Goal: Task Accomplishment & Management: Manage account settings

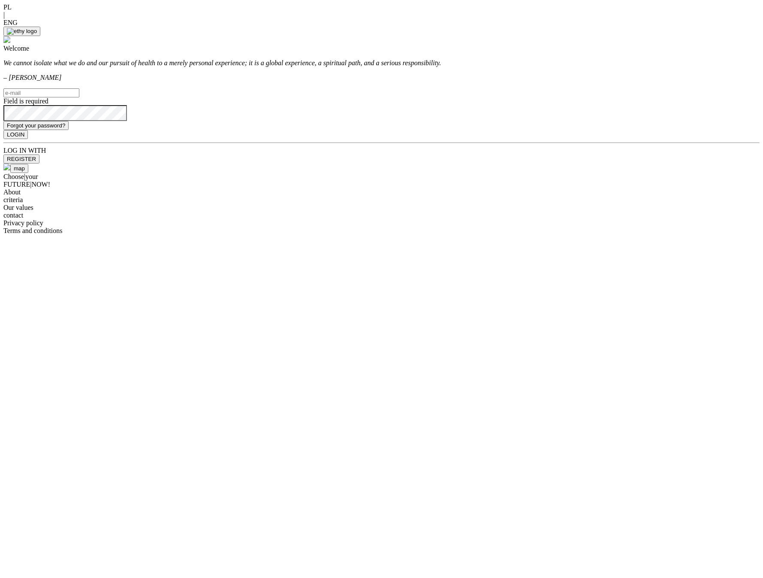
click at [10, 36] on img at bounding box center [6, 39] width 7 height 7
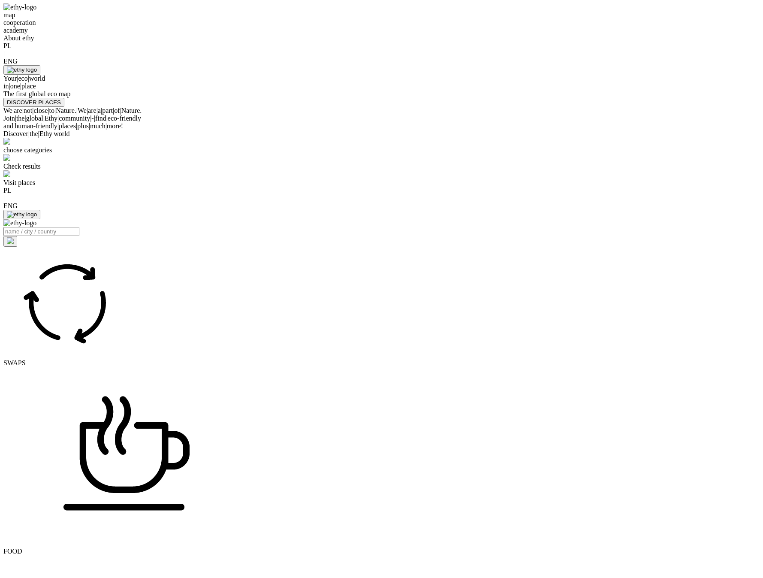
select select
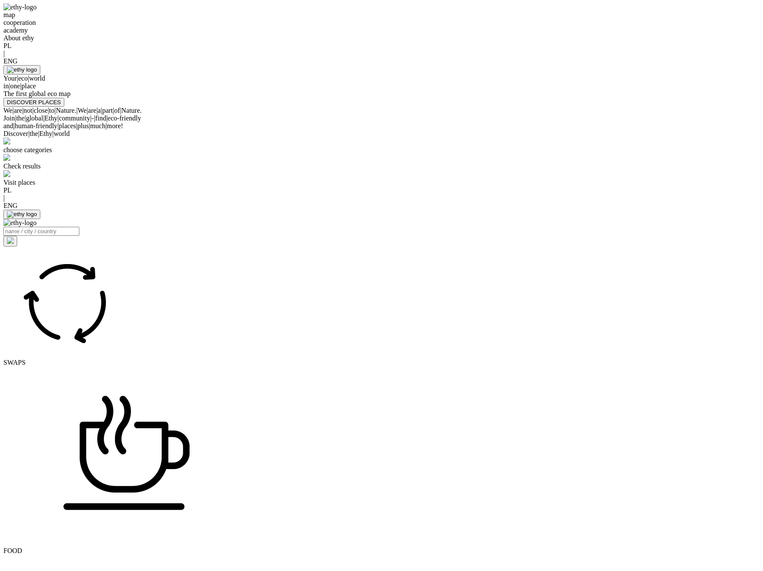
click at [220, 90] on div "Your | eco | world in | one | place" at bounding box center [381, 82] width 756 height 15
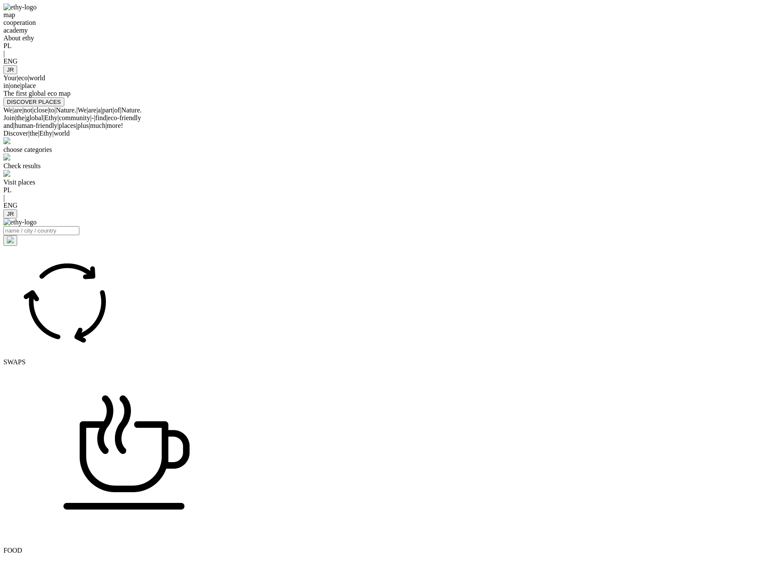
select select
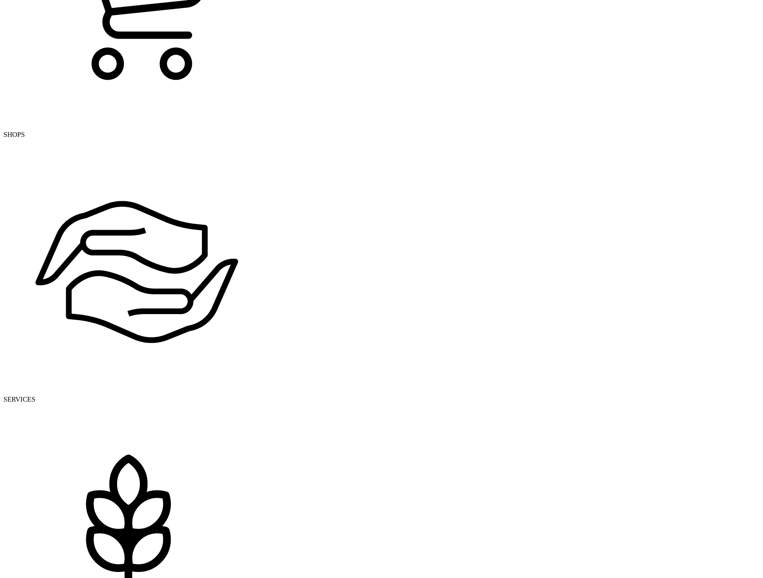
scroll to position [728, 0]
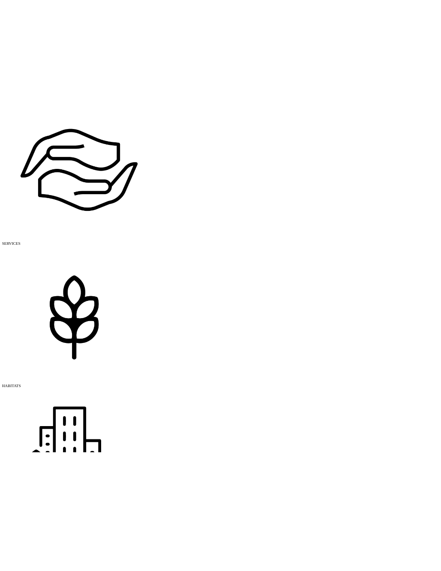
scroll to position [670, 0]
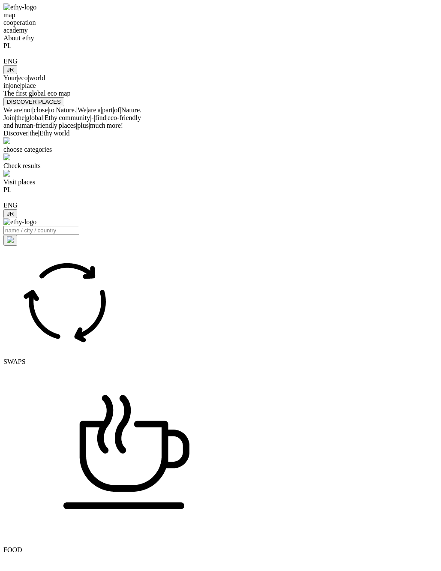
select select
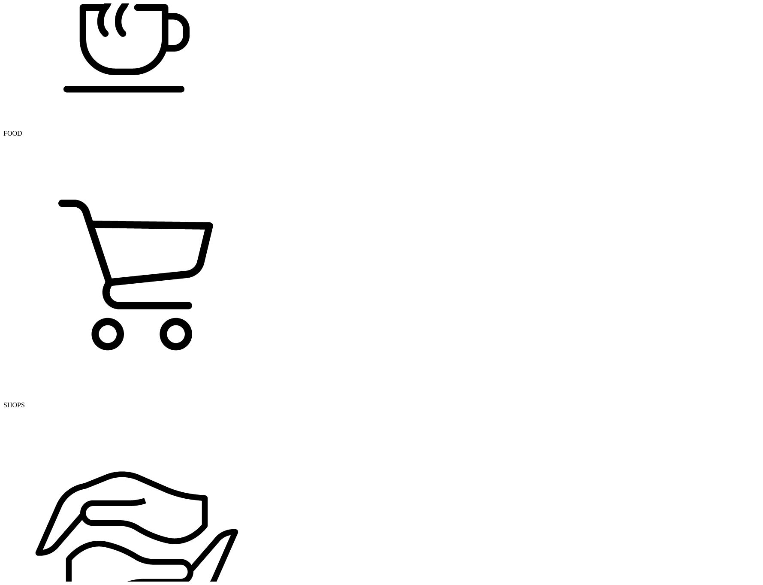
scroll to position [257, 0]
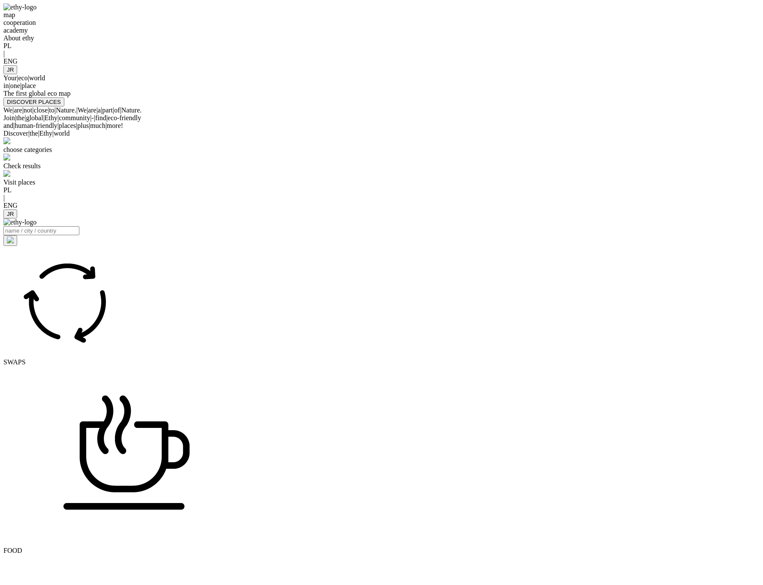
select select
click at [652, 65] on div at bounding box center [381, 65] width 756 height 0
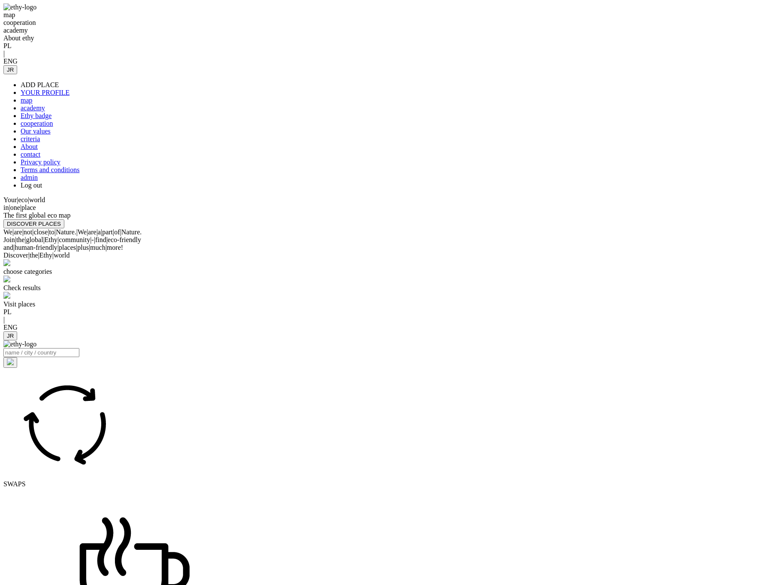
click at [38, 181] on link "admin" at bounding box center [29, 177] width 17 height 7
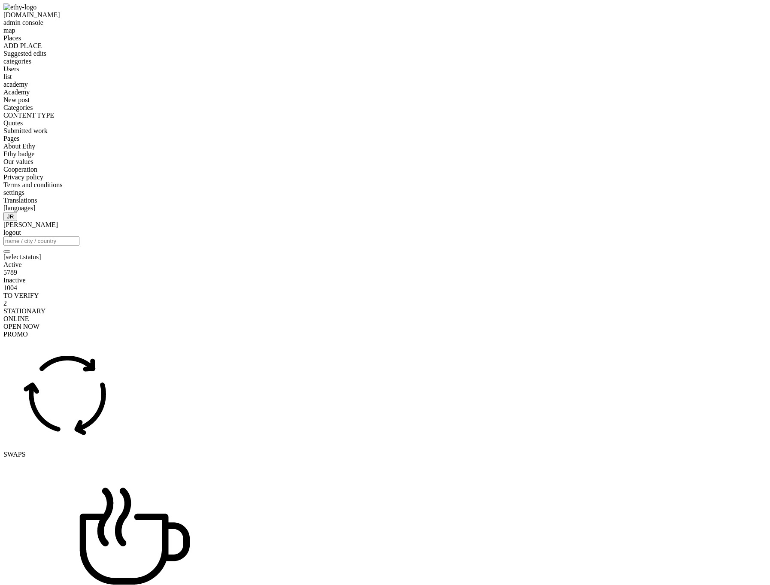
click at [37, 204] on span "Translations" at bounding box center [20, 199] width 34 height 7
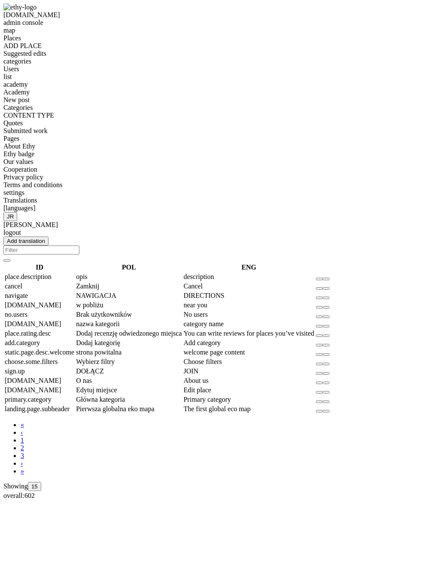
click at [132, 311] on span "Brak użytkowników" at bounding box center [104, 314] width 56 height 7
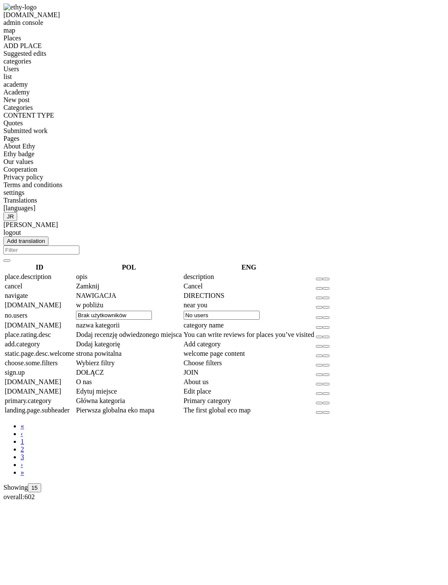
click at [152, 311] on input "Brak użytkowników" at bounding box center [114, 315] width 76 height 9
click at [260, 311] on input "No users" at bounding box center [222, 315] width 76 height 9
type input "Brak użytkowników"
click at [380, 409] on body "ethymaps.com admin console map Places ADD PLACE Suggested edits categories User…" at bounding box center [223, 251] width 441 height 497
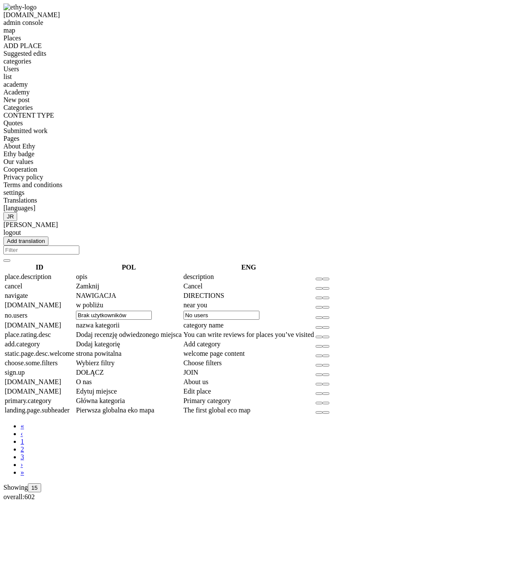
click at [182, 301] on td "w pobliżu" at bounding box center [128, 305] width 107 height 9
click at [152, 301] on input "w pobliżu" at bounding box center [114, 305] width 76 height 9
click at [347, 415] on body "ethymaps.com admin console map Places ADD PLACE Suggested edits categories User…" at bounding box center [263, 251] width 520 height 497
click at [36, 211] on span "[languages]" at bounding box center [19, 207] width 32 height 7
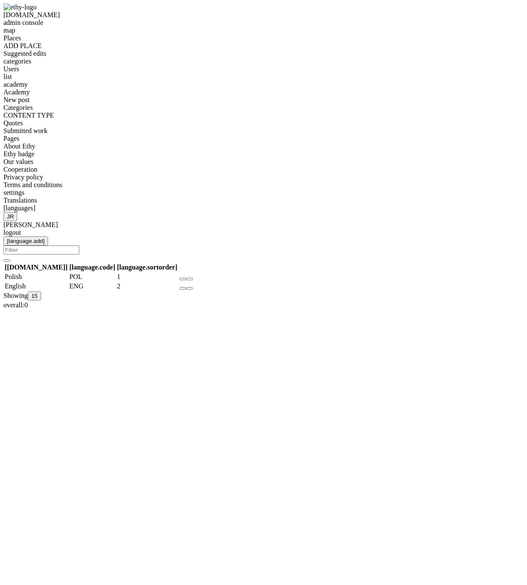
click at [37, 204] on span "Translations" at bounding box center [20, 199] width 34 height 7
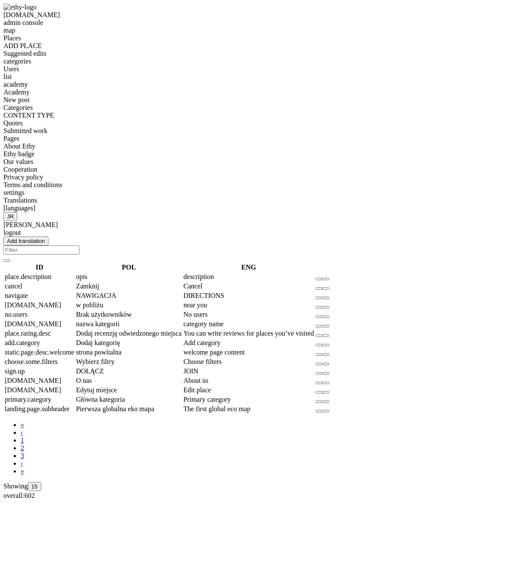
click at [103, 301] on em at bounding box center [103, 304] width 0 height 7
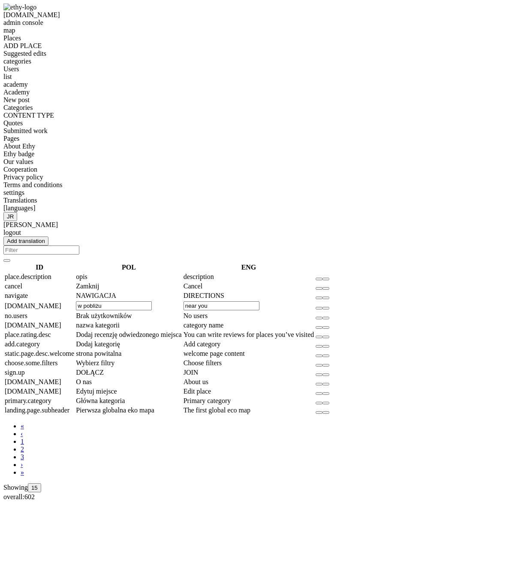
click at [152, 301] on input "w pobliżu" at bounding box center [114, 305] width 76 height 9
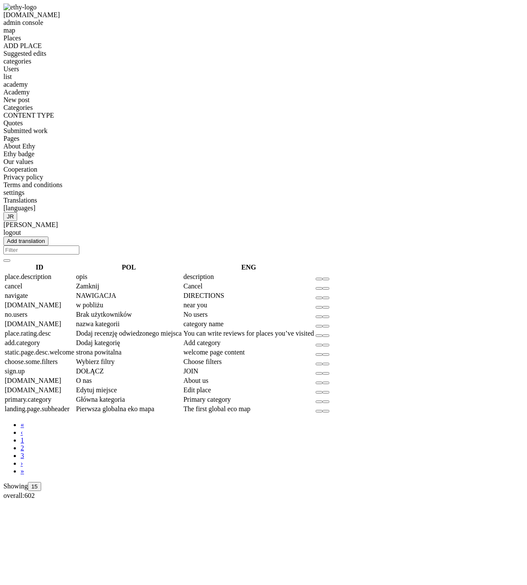
click at [132, 311] on span "Brak użytkowników" at bounding box center [104, 314] width 56 height 7
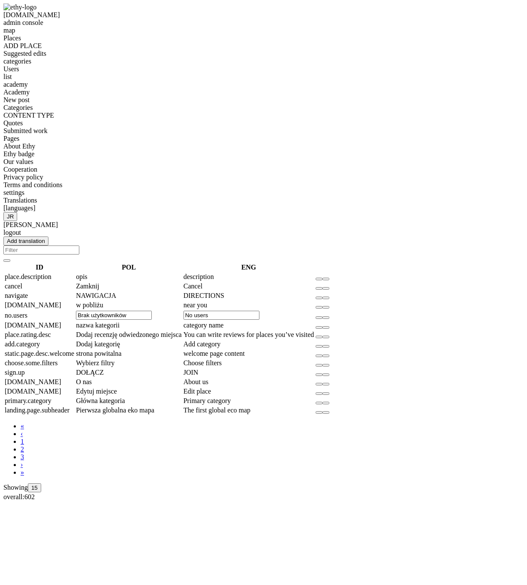
click at [152, 311] on input "Brak użytkowników" at bounding box center [114, 315] width 76 height 9
click at [260, 311] on input "No users" at bounding box center [222, 315] width 76 height 9
click at [182, 321] on td "nazwa kategorii" at bounding box center [128, 325] width 107 height 9
click at [260, 320] on input "category name" at bounding box center [222, 324] width 76 height 9
click at [326, 327] on em "Category config" at bounding box center [326, 327] width 0 height 0
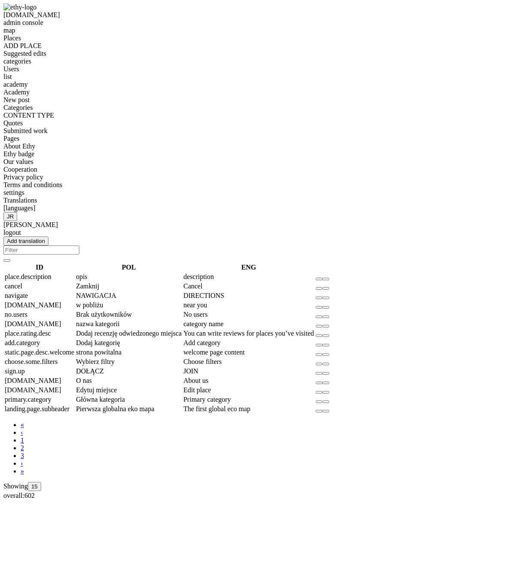
click at [319, 326] on em "Category config" at bounding box center [319, 326] width 0 height 0
click at [326, 327] on em "Category config" at bounding box center [326, 327] width 0 height 0
click at [120, 320] on em at bounding box center [120, 323] width 0 height 7
click at [152, 320] on input "nazwa kategorii" at bounding box center [114, 324] width 76 height 9
click at [260, 320] on input "category name" at bounding box center [222, 324] width 76 height 9
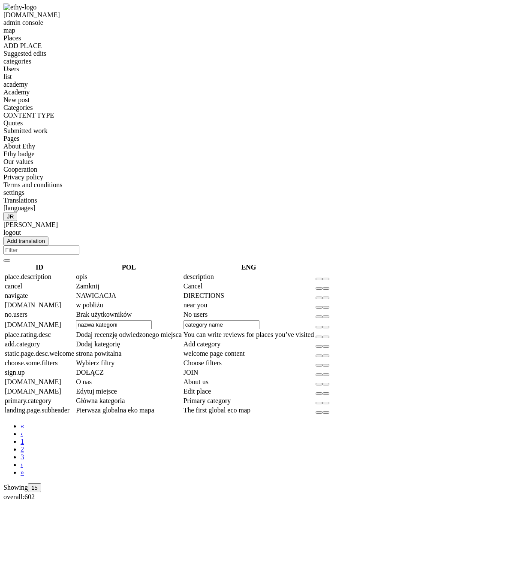
click at [152, 320] on input "nazwa kategorii" at bounding box center [114, 324] width 76 height 9
click at [260, 320] on input "category name" at bounding box center [222, 324] width 76 height 9
type input "nazwa kategorii"
click at [323, 325] on button "Category config" at bounding box center [319, 326] width 7 height 3
click at [104, 367] on em at bounding box center [104, 370] width 0 height 7
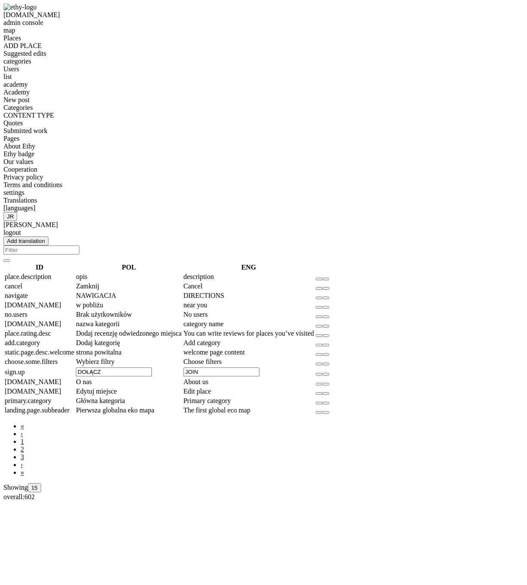
click at [260, 367] on input "JOIN" at bounding box center [222, 371] width 76 height 9
click at [152, 367] on input "DOŁĄCZ" at bounding box center [114, 371] width 76 height 9
click at [260, 367] on input "JOIN" at bounding box center [222, 371] width 76 height 9
type input "DOŁĄCZ"
click at [329, 373] on button "Category config" at bounding box center [326, 374] width 7 height 3
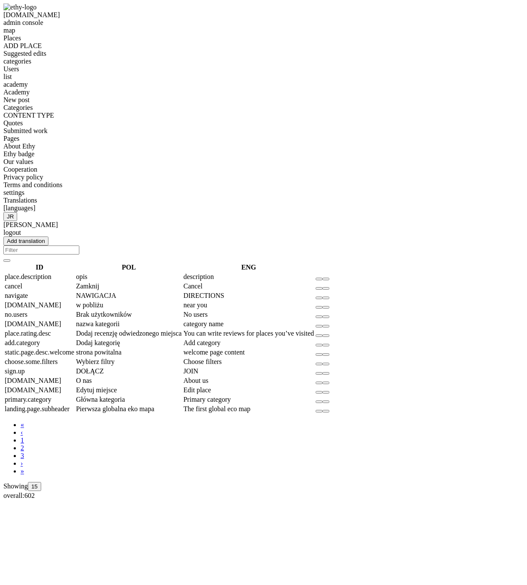
click at [182, 405] on td "Pierwsza globalna eko mapa" at bounding box center [128, 409] width 107 height 9
click at [319, 326] on em "Category config" at bounding box center [319, 326] width 0 height 0
click at [152, 320] on input "nazwa kategorii" at bounding box center [114, 324] width 76 height 9
click at [260, 320] on input "category name" at bounding box center [222, 324] width 76 height 9
type input "nazwa kategorii"
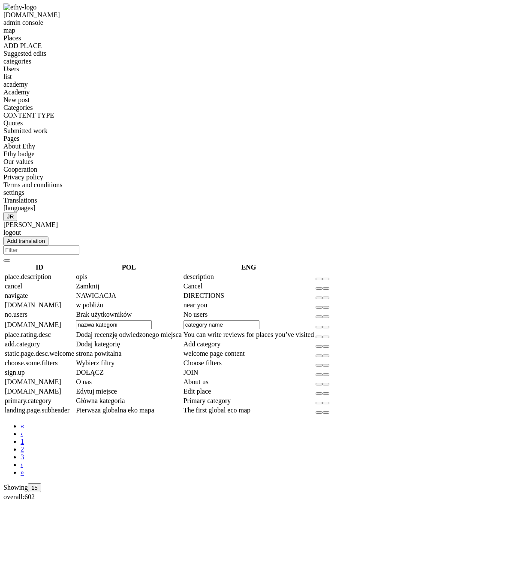
click at [426, 392] on body "ethymaps.com admin console map Places ADD PLACE Suggested edits categories User…" at bounding box center [263, 251] width 520 height 497
click at [302, 377] on div "Add translation ID POL ENG place.description opis description cancel Zamknij Ca…" at bounding box center [263, 367] width 520 height 263
click at [103, 301] on em at bounding box center [103, 304] width 0 height 7
click at [266, 351] on div "Add translation ID POL ENG place.description opis description cancel Zamknij Ca…" at bounding box center [263, 368] width 520 height 264
click at [79, 245] on input "Filter" at bounding box center [41, 249] width 76 height 9
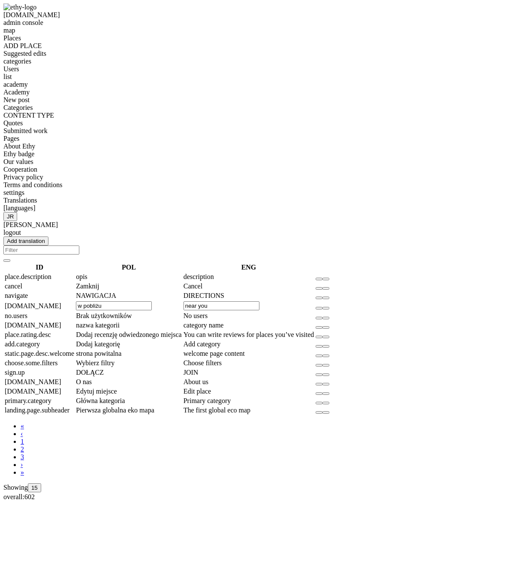
click at [88, 273] on em at bounding box center [88, 276] width 0 height 7
type input "opisy"
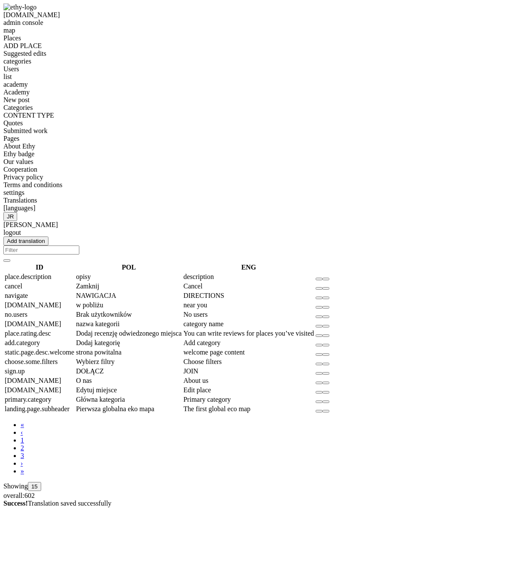
click at [91, 273] on em at bounding box center [91, 276] width 0 height 7
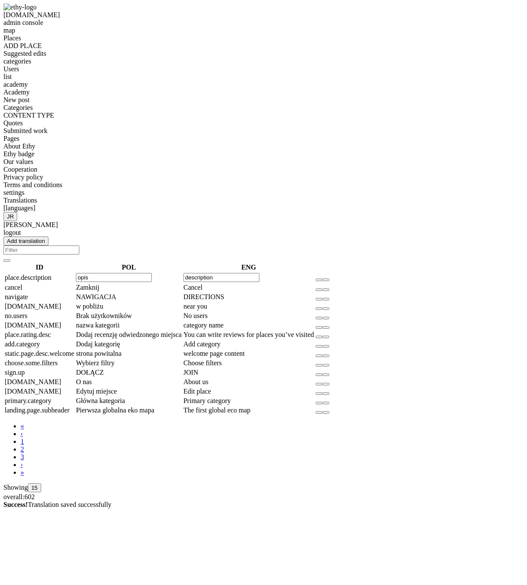
click at [152, 273] on input "opis" at bounding box center [114, 277] width 76 height 9
type input "opisy"
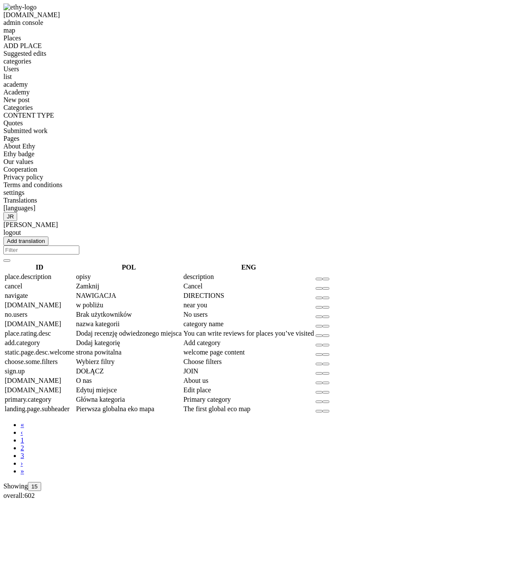
click at [91, 273] on em at bounding box center [91, 276] width 0 height 7
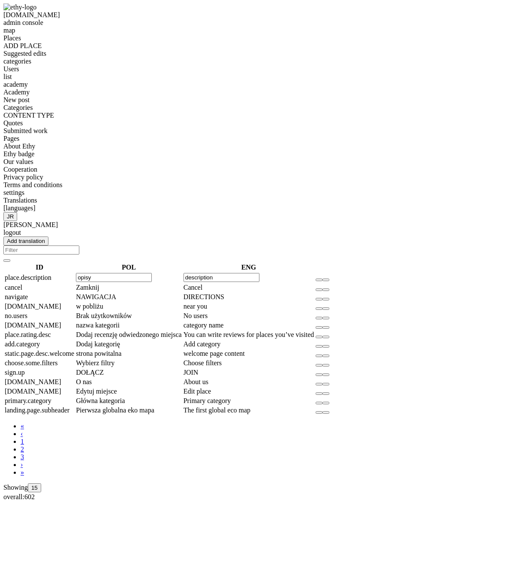
click at [152, 273] on input "opisy" at bounding box center [114, 277] width 76 height 9
type input "opis"
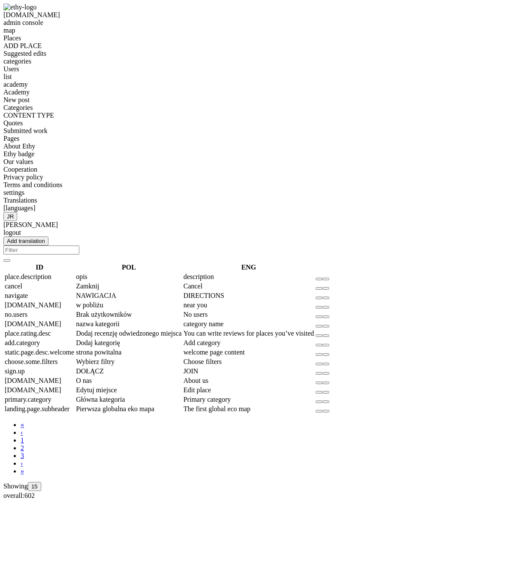
click at [116, 292] on em at bounding box center [116, 295] width 0 height 7
click at [103, 301] on em at bounding box center [103, 304] width 0 height 7
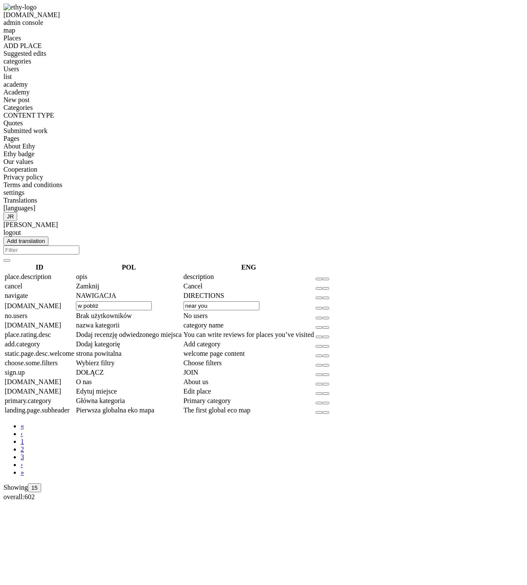
click at [260, 301] on input "near you" at bounding box center [222, 305] width 76 height 9
type input "w pobliżu"
click at [152, 301] on input "w pobliżu" at bounding box center [114, 305] width 76 height 9
click at [260, 301] on input "near you" at bounding box center [222, 305] width 76 height 9
click at [374, 501] on body "ethymaps.com admin console map Places ADD PLACE Suggested edits categories User…" at bounding box center [263, 251] width 520 height 497
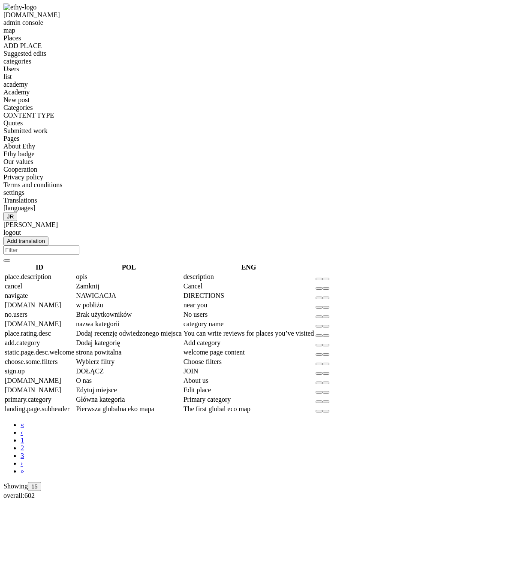
click at [182, 301] on td "w pobliżu" at bounding box center [128, 305] width 107 height 9
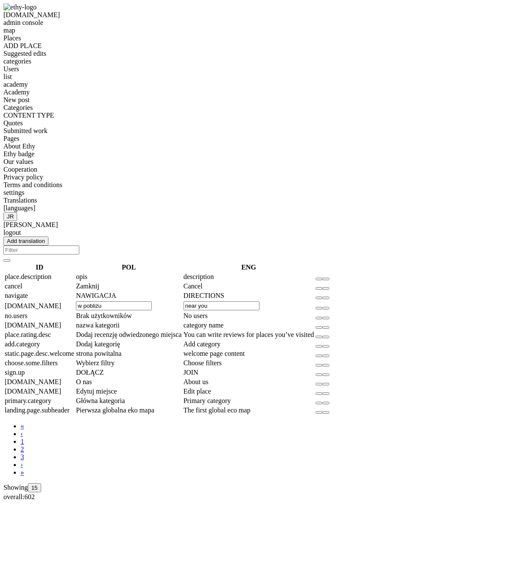
click at [260, 301] on input "near you" at bounding box center [222, 305] width 76 height 9
click at [152, 301] on input "w pobliżu" at bounding box center [114, 305] width 76 height 9
click at [260, 301] on input "near you" at bounding box center [222, 305] width 76 height 9
type input "w pobliżu"
click at [152, 301] on input "w pobliżu" at bounding box center [114, 305] width 76 height 9
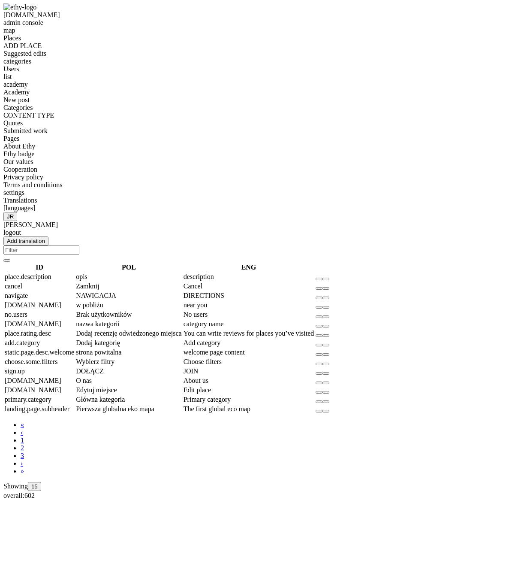
click at [99, 282] on em at bounding box center [99, 285] width 0 height 7
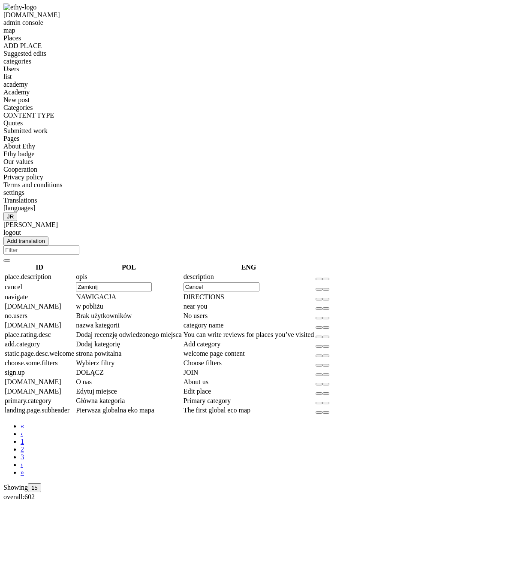
click at [152, 282] on input "Zamknij" at bounding box center [114, 286] width 76 height 9
click at [260, 282] on input "Cancel" at bounding box center [222, 286] width 76 height 9
type input "Zamknij"
click at [314, 437] on body "[DOMAIN_NAME] admin console map Places ADD PLACE Suggested edits categories Use…" at bounding box center [263, 251] width 520 height 497
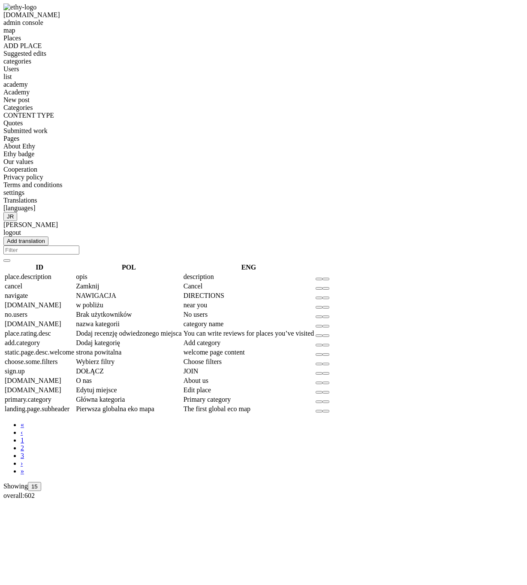
click at [103, 301] on em at bounding box center [103, 304] width 0 height 7
click at [115, 358] on em at bounding box center [115, 361] width 0 height 7
click at [260, 358] on input "Choose filters" at bounding box center [222, 362] width 76 height 9
type input "Wybierz filtry"
click at [103, 301] on em at bounding box center [103, 304] width 0 height 7
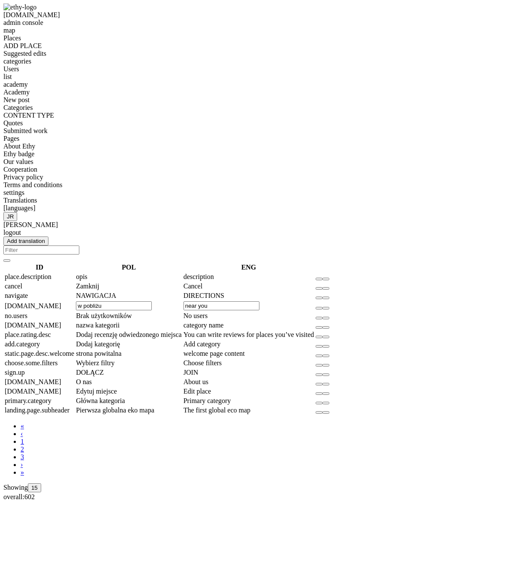
click at [260, 301] on input "near you" at bounding box center [222, 305] width 76 height 9
click at [208, 312] on em at bounding box center [208, 315] width 0 height 7
click at [152, 311] on input "Brak użytkowników" at bounding box center [114, 315] width 76 height 9
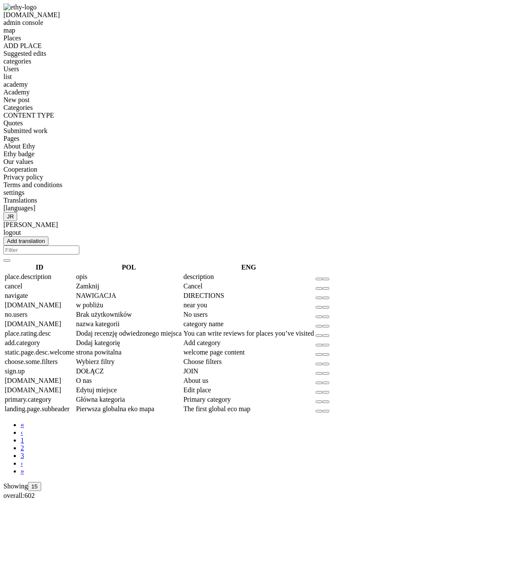
click at [120, 320] on em at bounding box center [120, 323] width 0 height 7
click at [260, 320] on input "category name" at bounding box center [222, 324] width 76 height 9
click at [152, 320] on input "nazwa kategorii" at bounding box center [114, 324] width 76 height 9
click at [260, 320] on input "category name" at bounding box center [222, 324] width 76 height 9
click at [152, 320] on input "nazwa kategorii" at bounding box center [114, 324] width 76 height 9
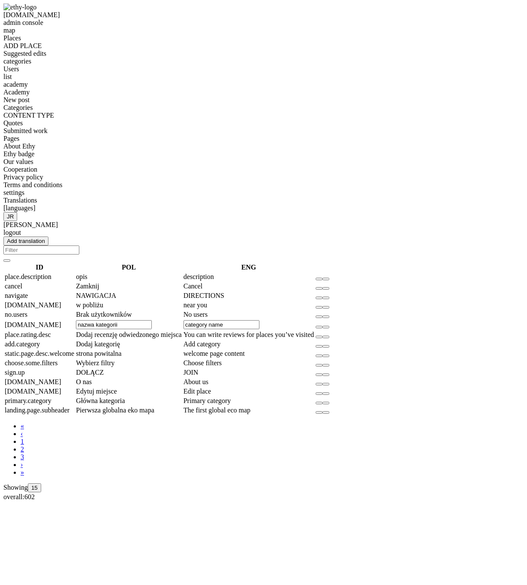
click at [260, 320] on input "category name" at bounding box center [222, 324] width 76 height 9
click at [116, 292] on em at bounding box center [116, 295] width 0 height 7
click at [152, 292] on input "NAWIGACJA" at bounding box center [114, 296] width 76 height 9
click at [260, 292] on input "DIRECTIONS" at bounding box center [222, 296] width 76 height 9
type input "NAWIGACJA"
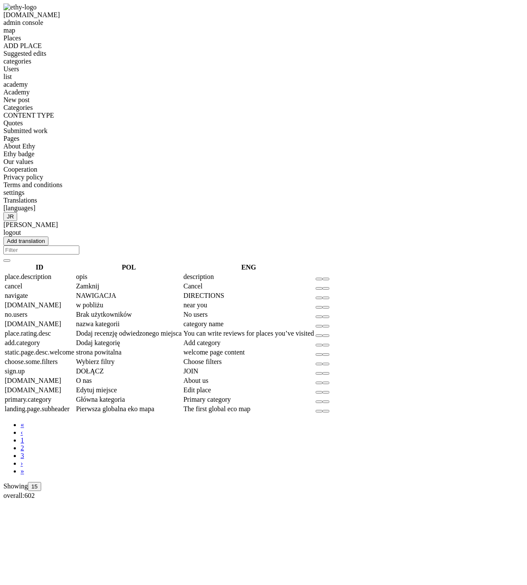
click at [116, 292] on em at bounding box center [116, 295] width 0 height 7
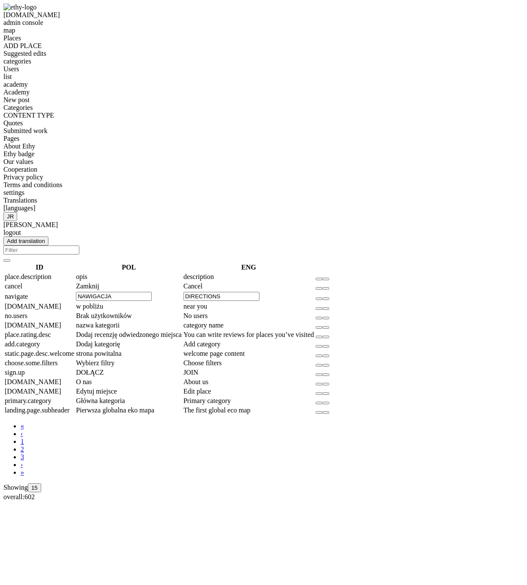
click at [152, 292] on input "NAWIGACJA" at bounding box center [114, 296] width 76 height 9
type input "NAWIGACJ"
click at [260, 292] on input "DIRECTIONS" at bounding box center [222, 296] width 76 height 9
type input "DIRECTIONS"
click at [319, 299] on em "Category config" at bounding box center [319, 299] width 0 height 0
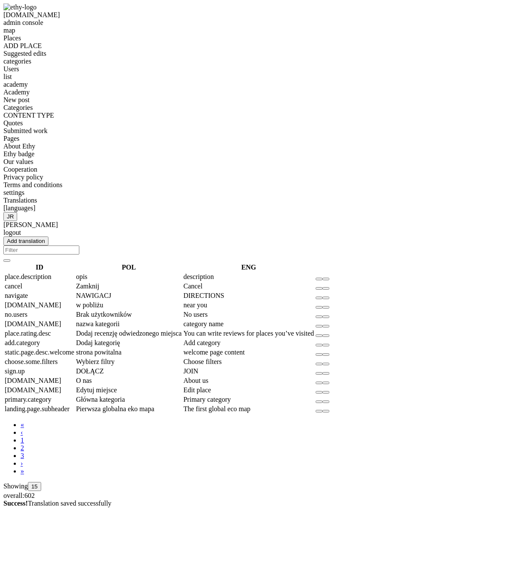
click at [336, 421] on div "« ‹ 1 2 3 › » Showing 15 overall: 602" at bounding box center [263, 460] width 520 height 78
click at [323, 296] on button "Category config" at bounding box center [319, 297] width 7 height 3
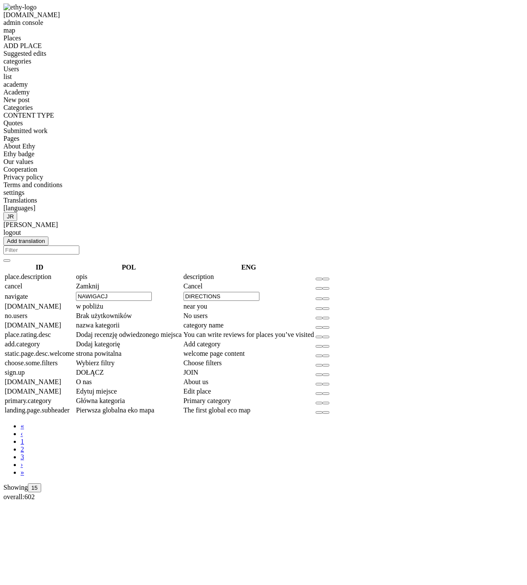
click at [152, 292] on input "NAWIGACJ" at bounding box center [114, 296] width 76 height 9
type input "NAWIGACJA"
click at [329, 297] on button "Category config" at bounding box center [326, 298] width 7 height 3
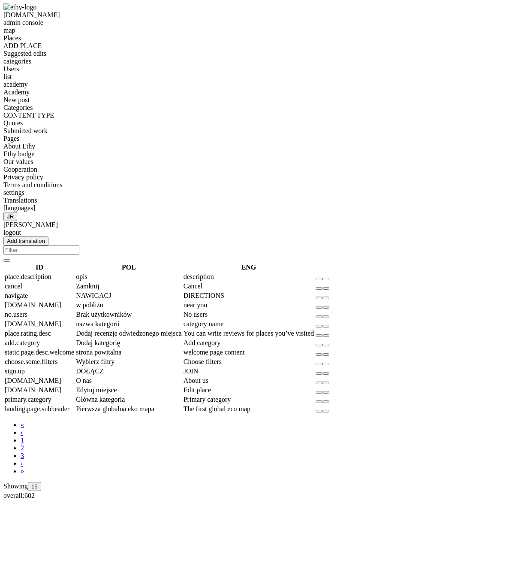
click at [319, 298] on em "Category config" at bounding box center [319, 298] width 0 height 0
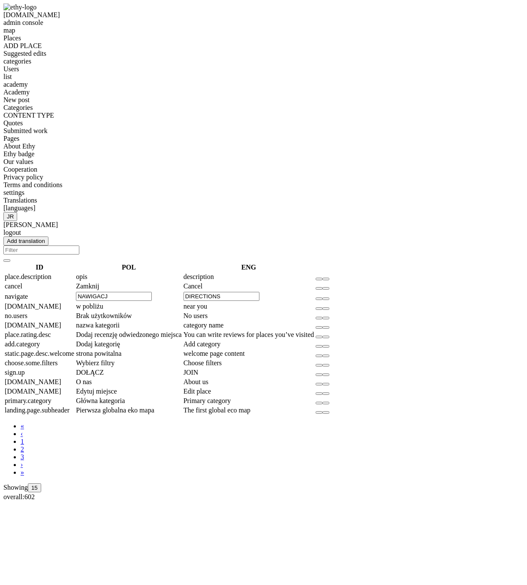
click at [260, 292] on input "DIRECTIONS" at bounding box center [222, 296] width 76 height 9
click at [152, 292] on input "NAWIGACJ" at bounding box center [114, 296] width 76 height 9
type input "NAWIGACJA"
click at [323, 297] on button "Category config" at bounding box center [319, 298] width 7 height 3
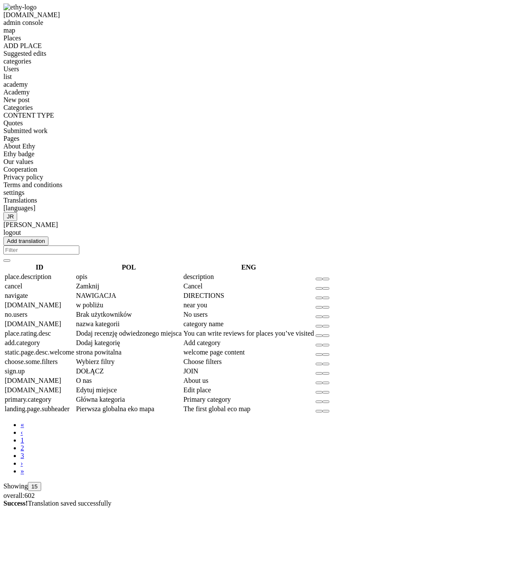
click at [292, 371] on div "Add translation ID POL ENG place.description opis description cancel Zamknij Ca…" at bounding box center [263, 367] width 520 height 263
